Goal: Task Accomplishment & Management: Manage account settings

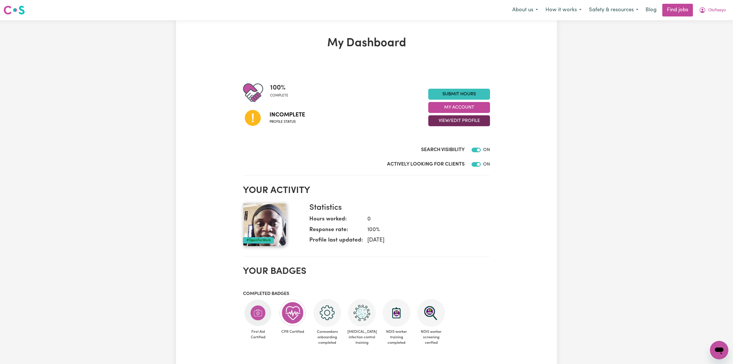
click at [439, 122] on button "View/Edit Profile" at bounding box center [459, 120] width 62 height 11
click at [445, 150] on link "Edit Profile" at bounding box center [455, 147] width 54 height 12
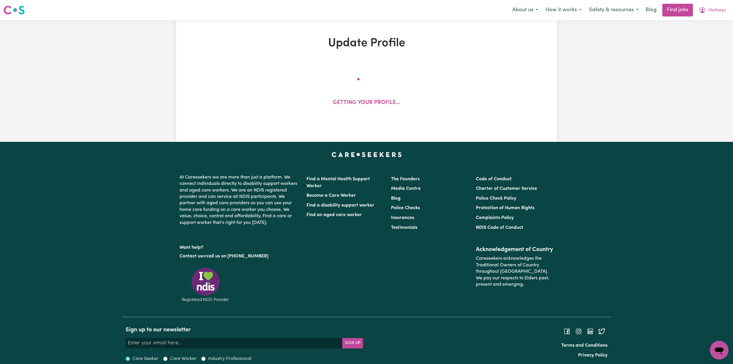
select select "female"
select select "Student Visa"
select select "Studying a healthcare related degree or qualification"
select select "46"
select select "61"
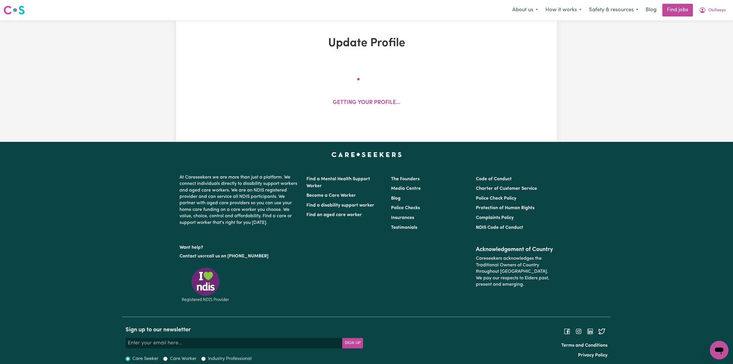
select select "64"
select select "80"
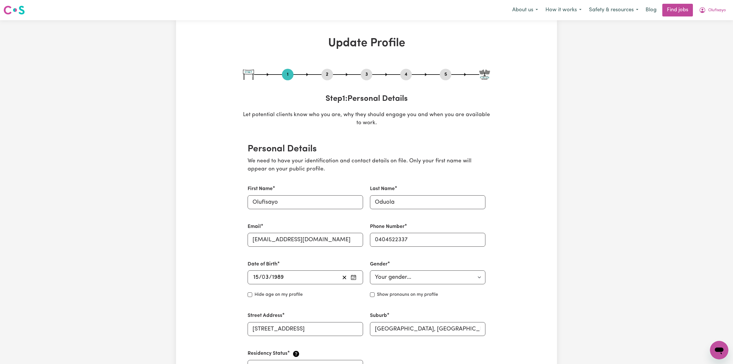
click at [403, 75] on button "4" at bounding box center [406, 75] width 12 height 8
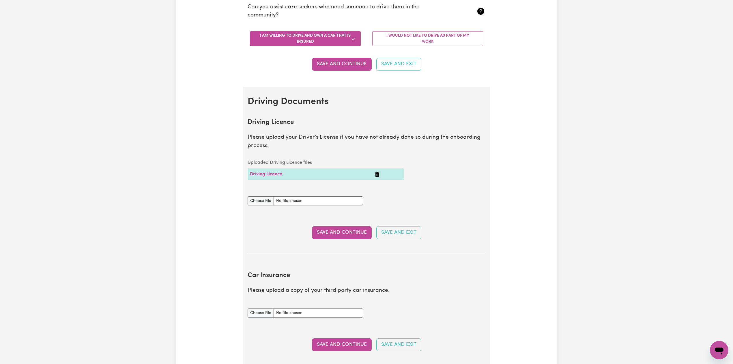
scroll to position [231, 0]
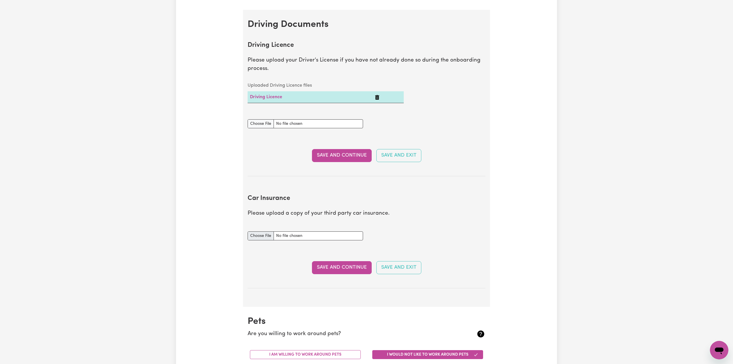
drag, startPoint x: 260, startPoint y: 229, endPoint x: 258, endPoint y: 236, distance: 7.3
click at [260, 230] on div "Car Insurance document" at bounding box center [305, 232] width 115 height 16
click at [258, 236] on input "Car Insurance document" at bounding box center [305, 235] width 115 height 9
type input "C:\fakepath\Olufisayo Oduola Car Registration 24012026.pdf"
click at [335, 267] on button "Save and Continue" at bounding box center [342, 267] width 60 height 13
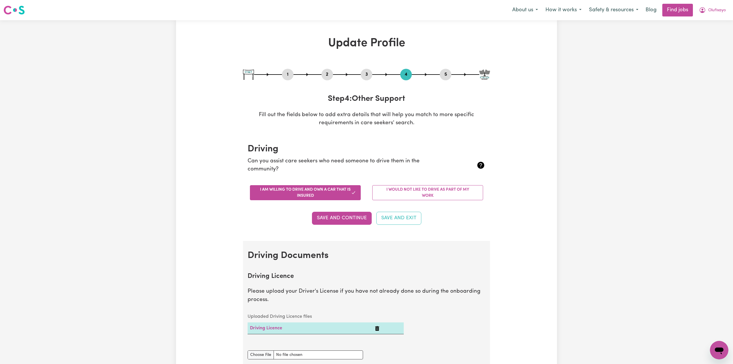
scroll to position [166, 0]
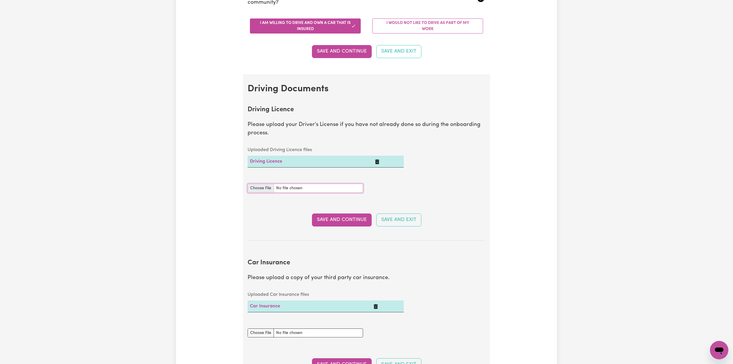
click at [268, 190] on input "Driving Licence document" at bounding box center [305, 187] width 115 height 9
type input "C:\fakepath\Olufisayo Oduola DL.jpg"
click at [321, 222] on button "Save and Continue" at bounding box center [342, 219] width 60 height 13
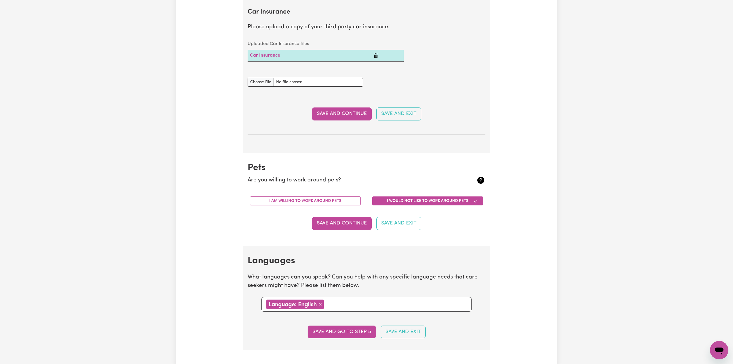
scroll to position [0, 0]
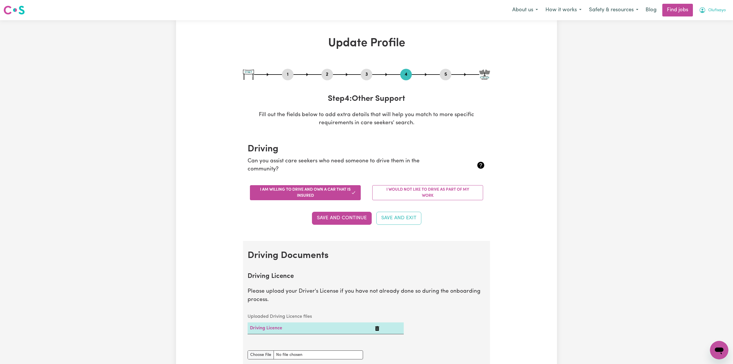
click at [704, 15] on button "Olufisayo" at bounding box center [712, 10] width 34 height 12
click at [695, 41] on link "Logout" at bounding box center [706, 44] width 46 height 11
